Goal: Task Accomplishment & Management: Use online tool/utility

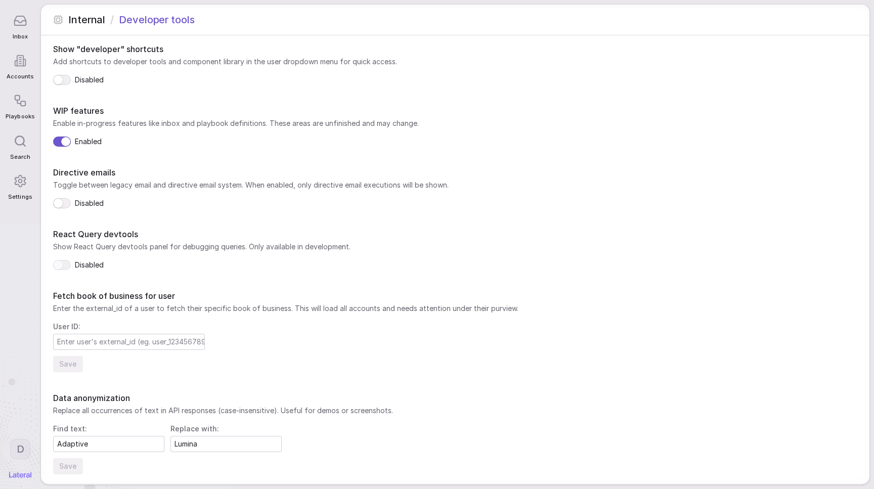
click at [173, 445] on input "Lumina" at bounding box center [226, 443] width 110 height 15
click at [334, 319] on div "Fetch book of business for user Enter the external_id of a user to fetch their …" at bounding box center [455, 331] width 804 height 82
click at [20, 16] on icon at bounding box center [21, 20] width 12 height 9
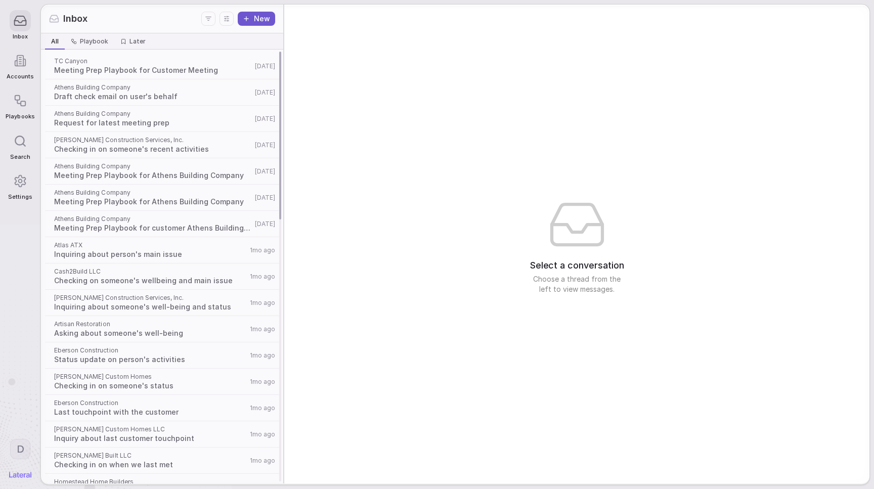
click at [159, 76] on div "TC Canyon Meeting Prep Playbook for Customer Meeting [DATE]" at bounding box center [162, 66] width 238 height 26
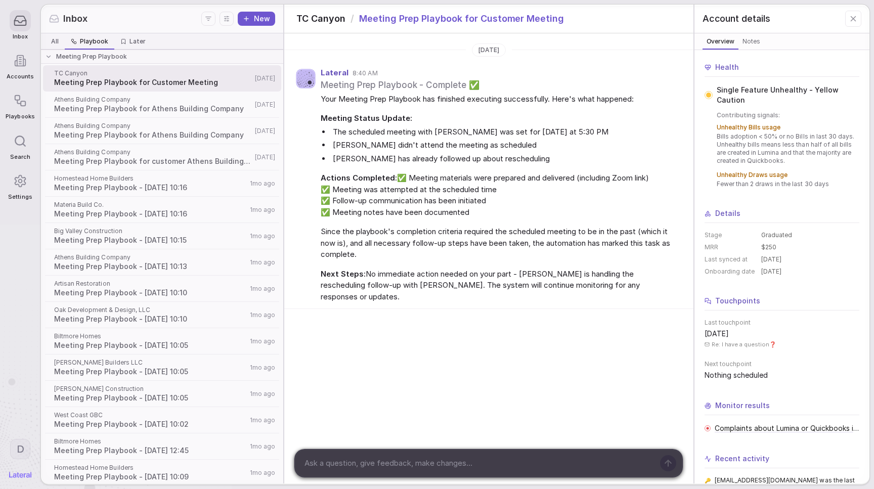
click at [76, 44] on icon "button" at bounding box center [74, 41] width 6 height 6
click at [87, 57] on span "Meeting Prep Playbook" at bounding box center [91, 57] width 71 height 8
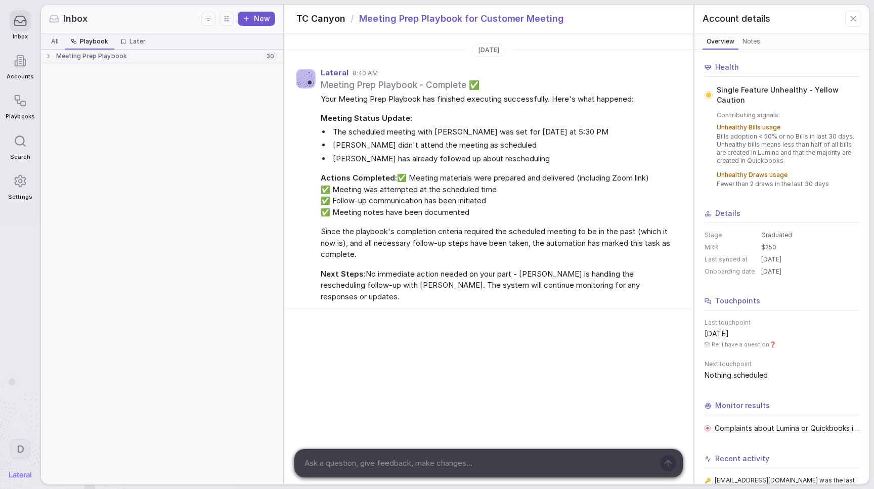
click at [87, 57] on span "Meeting Prep Playbook" at bounding box center [91, 56] width 71 height 8
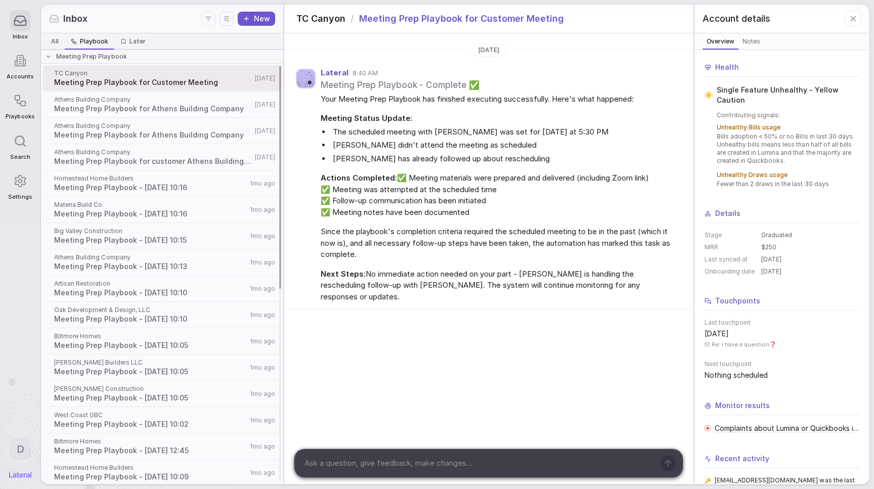
click at [158, 143] on div "Athens Building Company Meeting Prep Playbook for Athens Building Company [DATE]" at bounding box center [162, 131] width 238 height 26
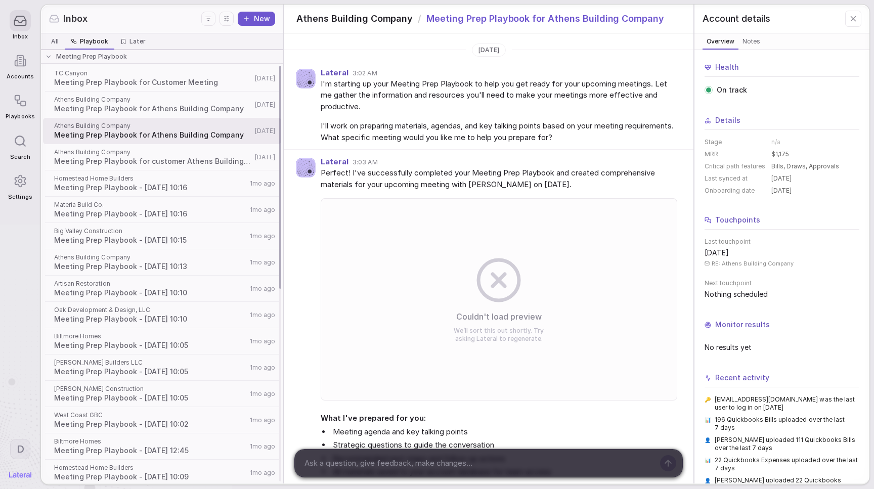
click at [120, 80] on span "Meeting Prep Playbook for Customer Meeting" at bounding box center [153, 82] width 198 height 10
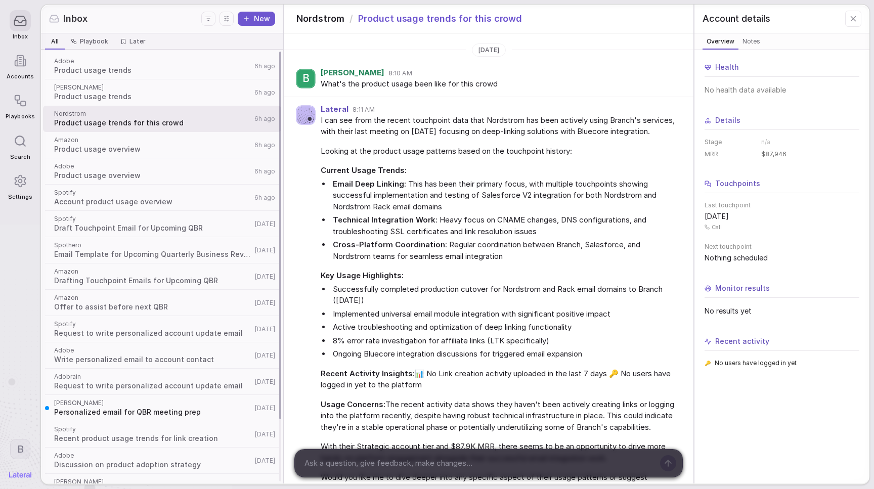
scroll to position [89, 0]
